Goal: Task Accomplishment & Management: Use online tool/utility

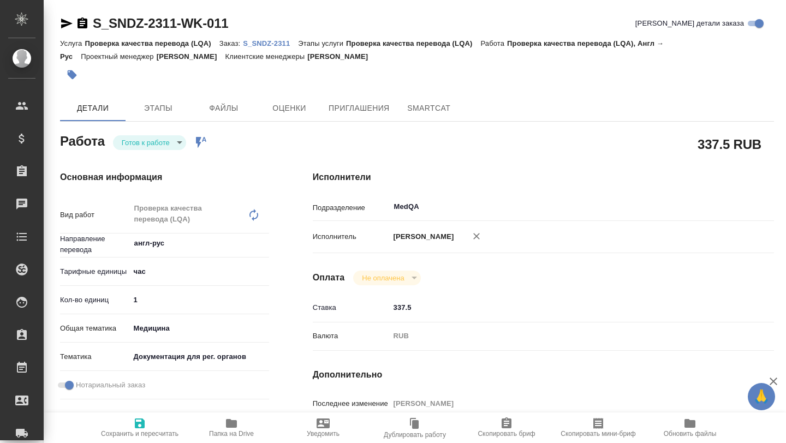
type textarea "x"
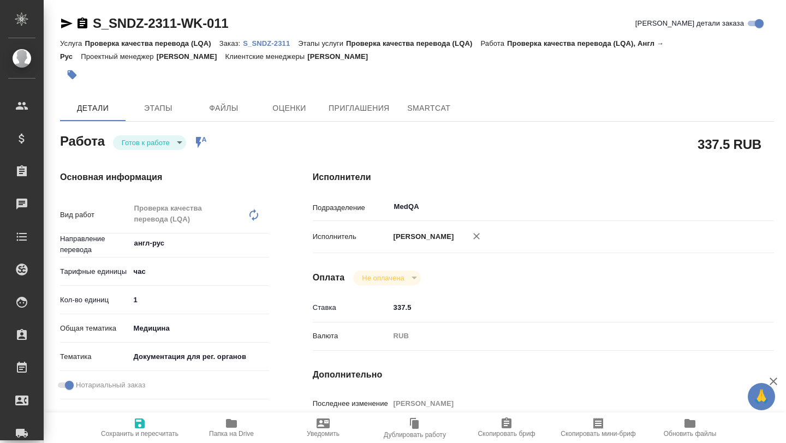
type textarea "x"
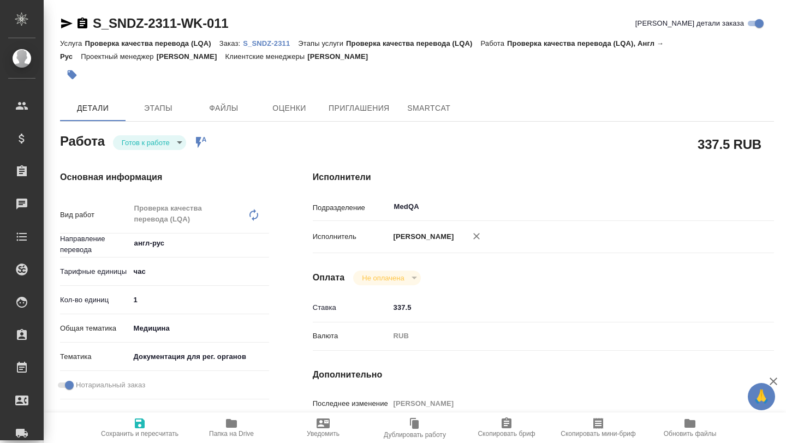
type textarea "x"
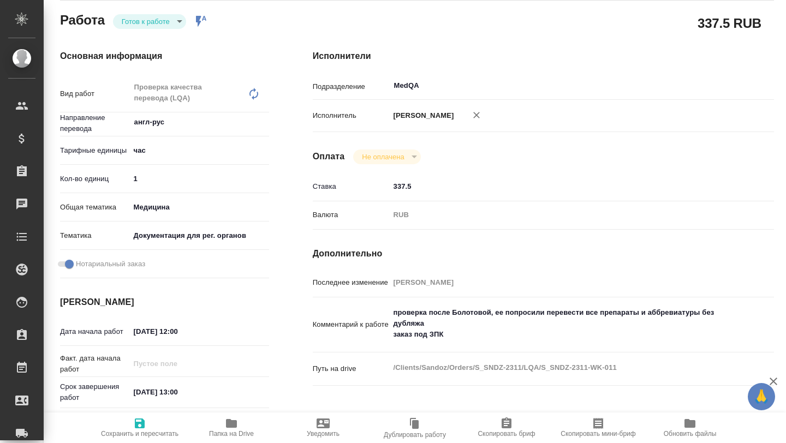
type textarea "x"
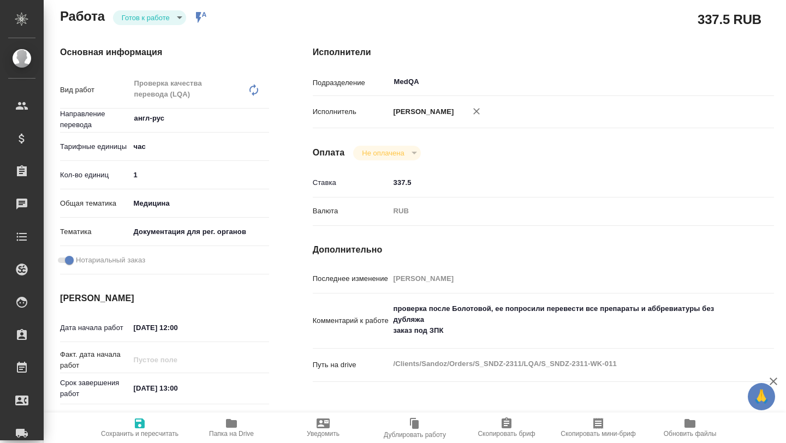
scroll to position [126, 0]
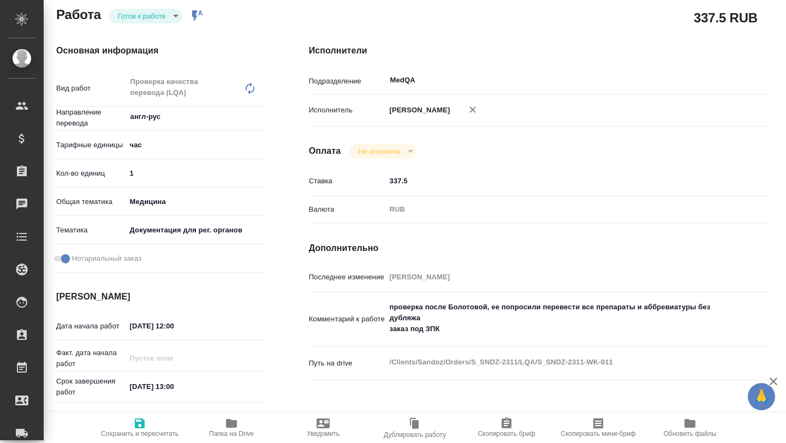
type textarea "x"
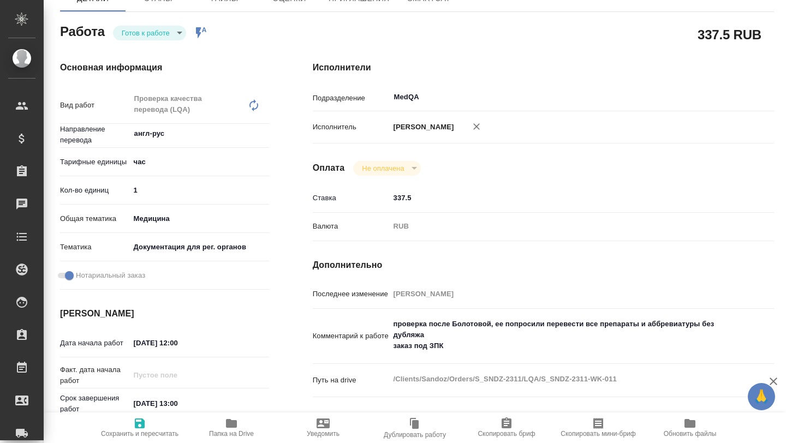
scroll to position [0, 0]
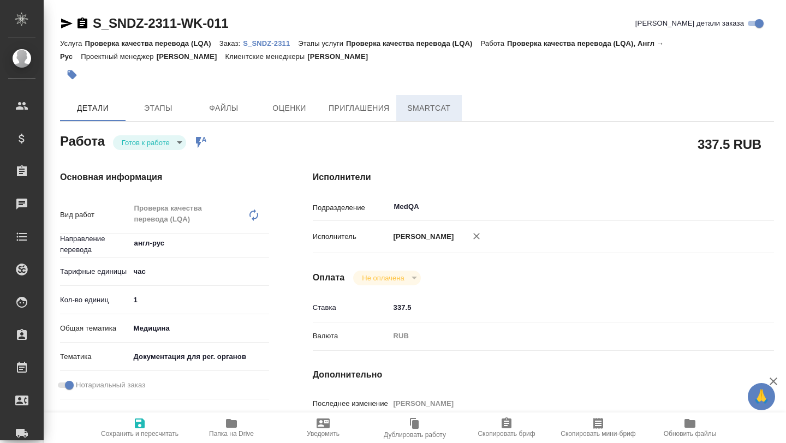
click at [425, 96] on button "SmartCat" at bounding box center [429, 108] width 66 height 26
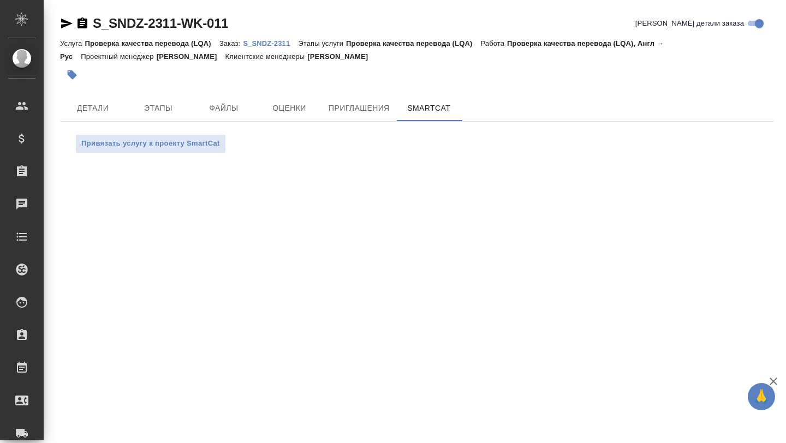
click at [253, 45] on p "S_SNDZ-2311" at bounding box center [270, 43] width 55 height 8
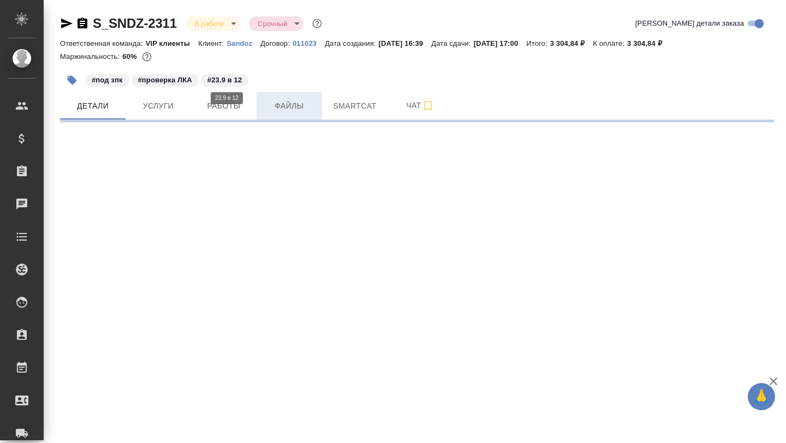
select select "RU"
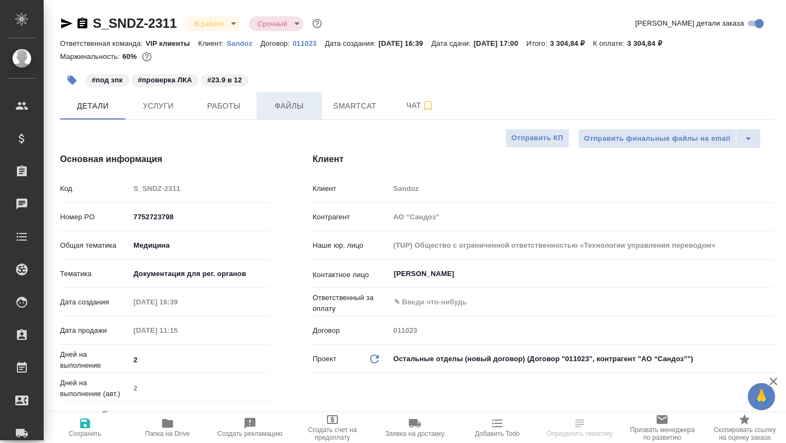
type textarea "x"
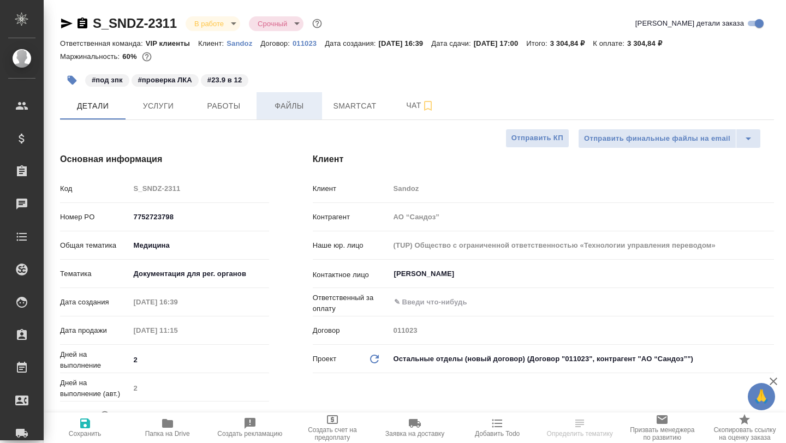
type textarea "x"
type input "[PERSON_NAME]"
type input "Комаров Роман"
click at [360, 112] on span "Smartcat" at bounding box center [355, 106] width 52 height 14
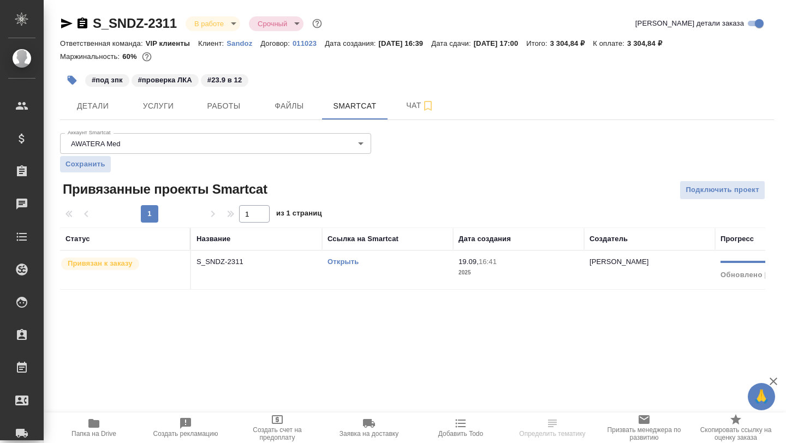
click at [343, 262] on link "Открыть" at bounding box center [343, 262] width 31 height 8
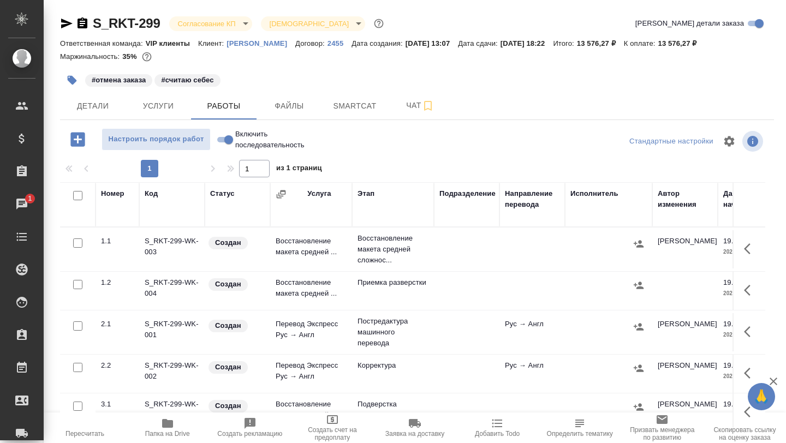
click at [167, 432] on span "Папка на Drive" at bounding box center [167, 434] width 45 height 8
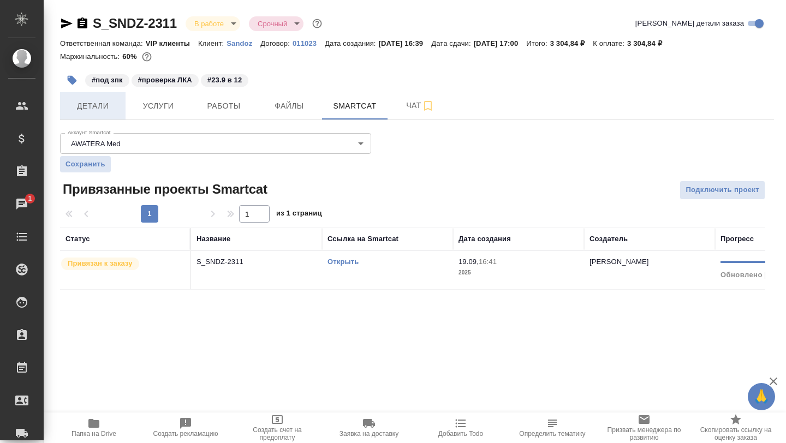
click at [103, 116] on button "Детали" at bounding box center [93, 105] width 66 height 27
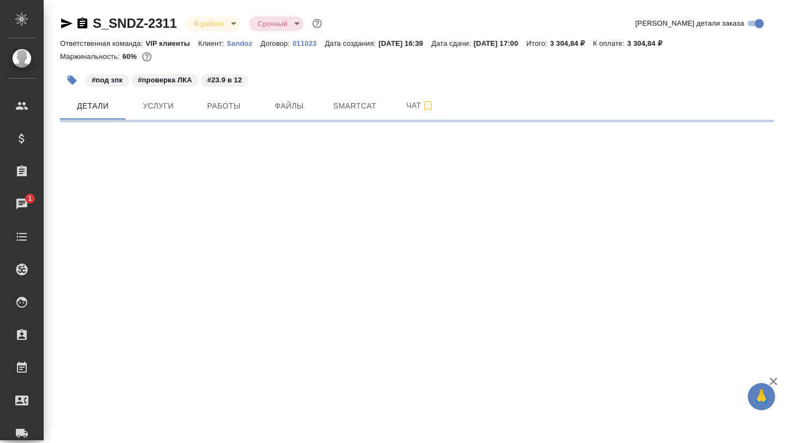
select select "RU"
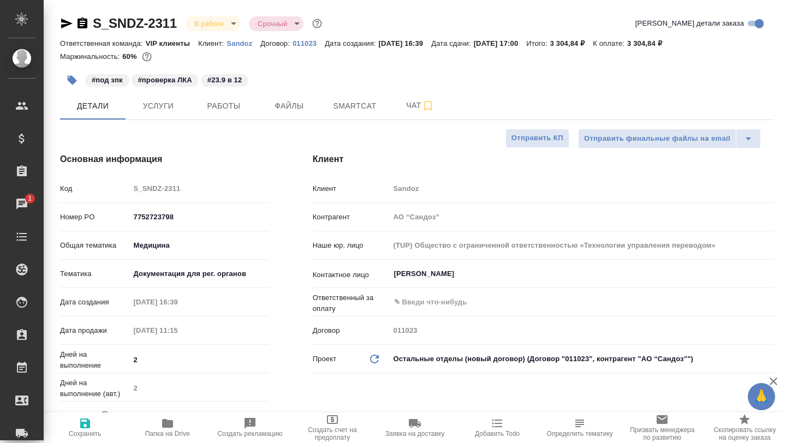
type textarea "x"
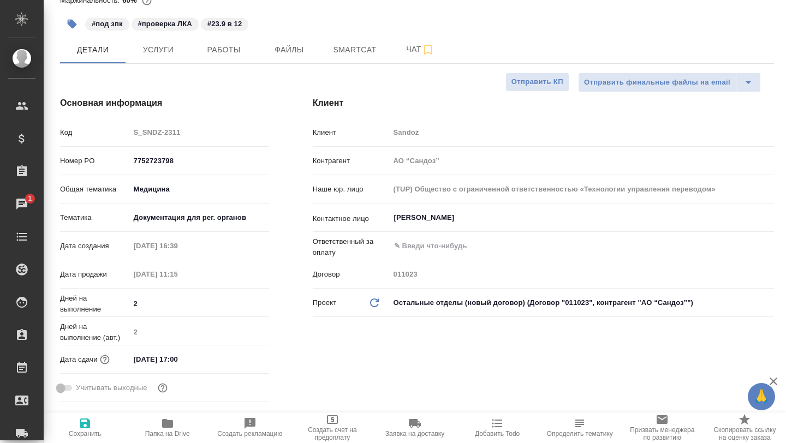
scroll to position [57, 0]
type textarea "x"
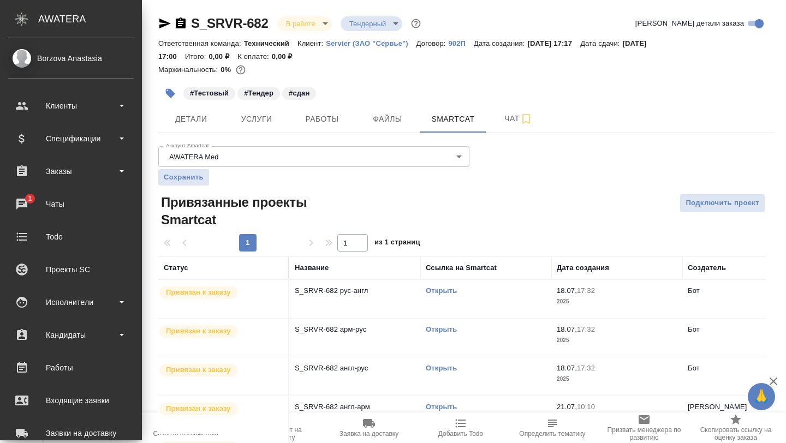
click at [28, 206] on div "Чаты" at bounding box center [71, 204] width 126 height 16
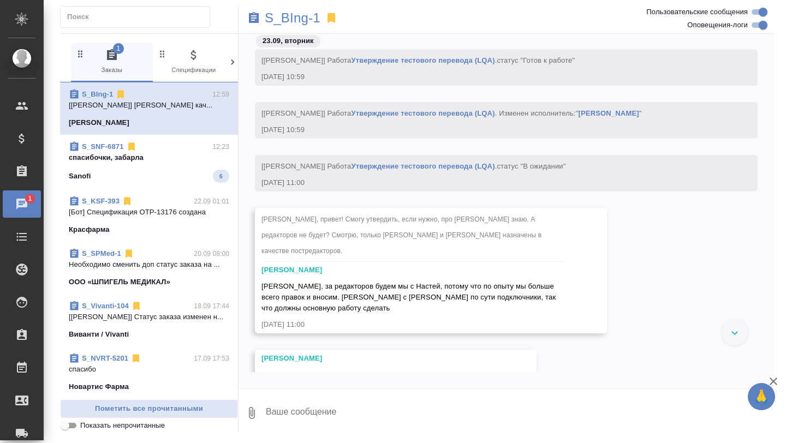
scroll to position [5690, 0]
click at [173, 173] on div "Sanofi 6" at bounding box center [149, 176] width 161 height 13
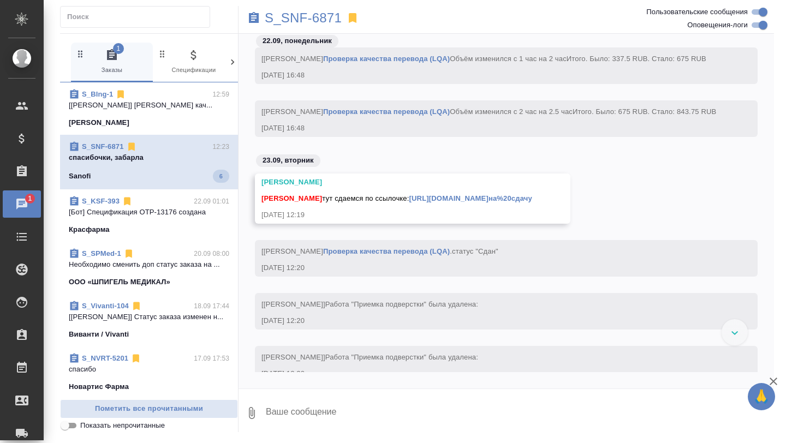
scroll to position [6609, 0]
